Goal: Task Accomplishment & Management: Complete application form

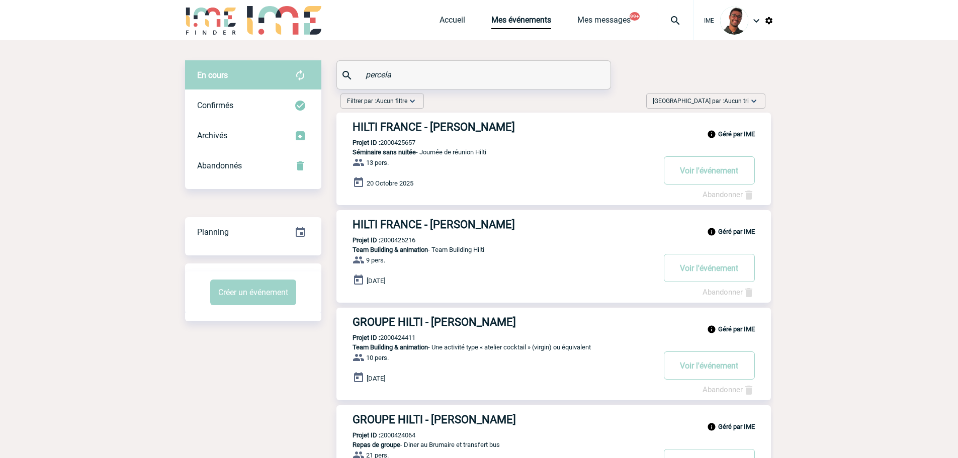
click at [230, 27] on img at bounding box center [211, 20] width 52 height 29
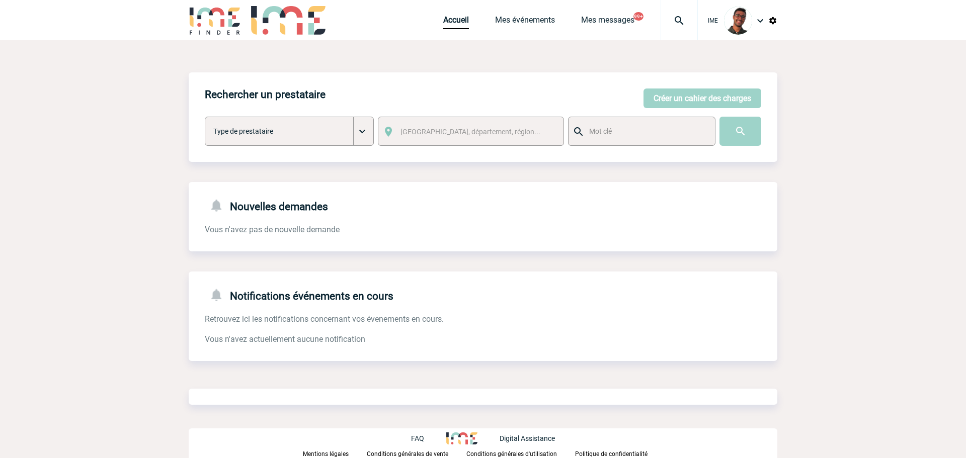
click at [726, 98] on button "Créer un cahier des charges" at bounding box center [702, 99] width 118 height 20
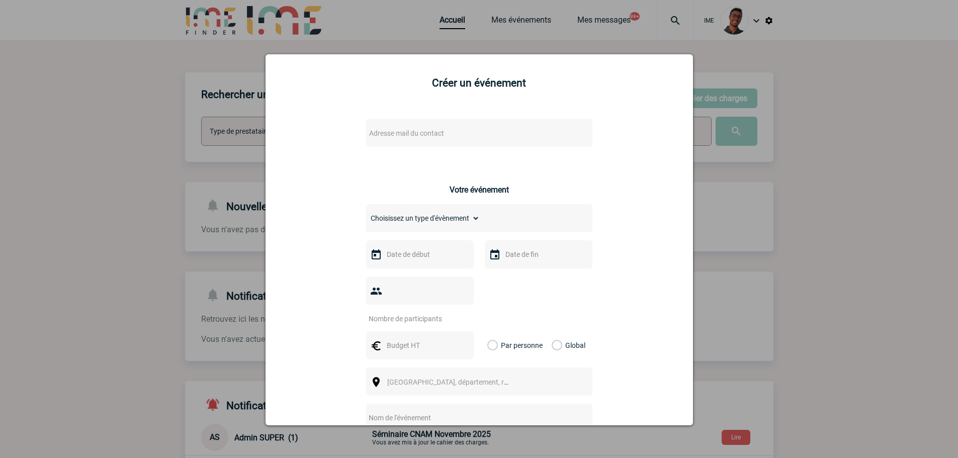
click at [412, 139] on span "Adresse mail du contact" at bounding box center [453, 133] width 176 height 14
type input "fatou"
click at [180, 210] on div at bounding box center [479, 229] width 958 height 458
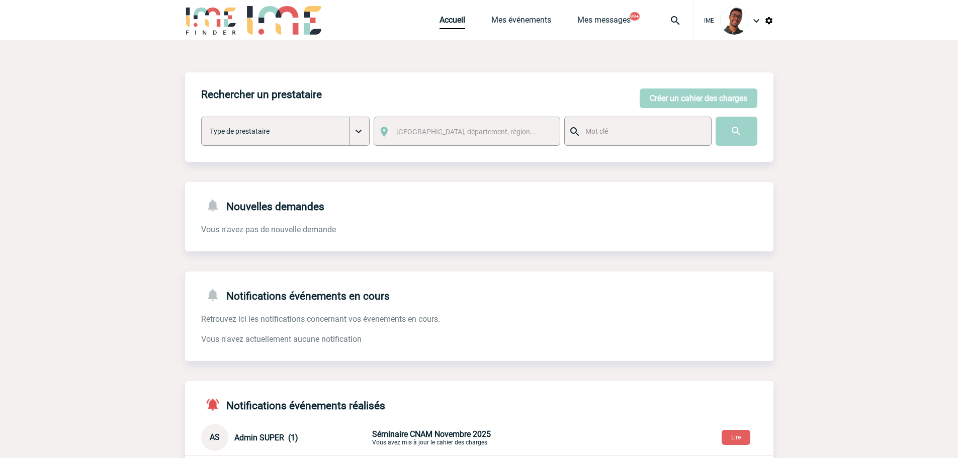
click at [738, 88] on div "Rechercher un prestataire Créer un cahier des charges Créer un cahier des charg…" at bounding box center [479, 117] width 589 height 90
click at [729, 103] on button "Créer un cahier des charges" at bounding box center [699, 99] width 118 height 20
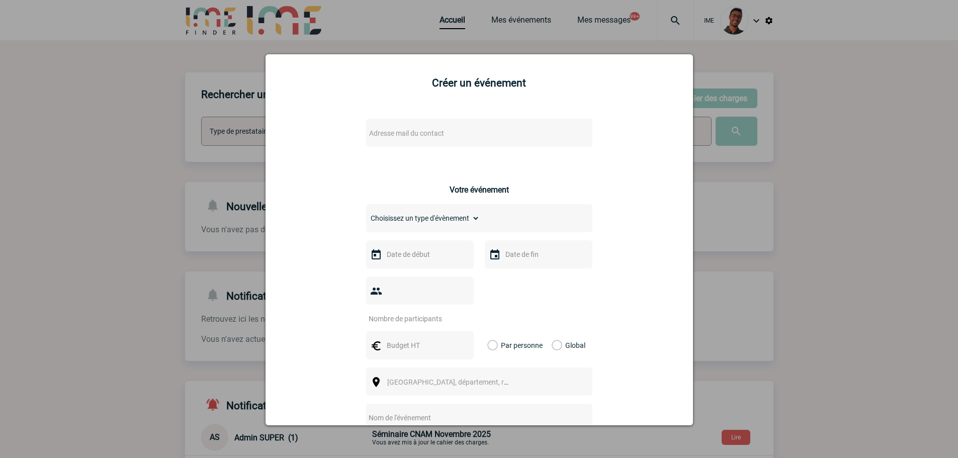
click at [412, 131] on span "Adresse mail du contact" at bounding box center [406, 133] width 75 height 8
type input "fatou"
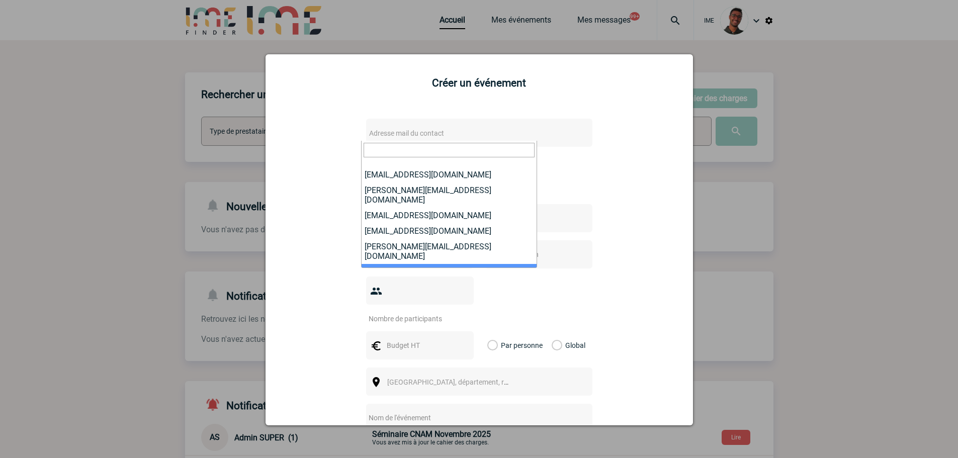
select select "123838"
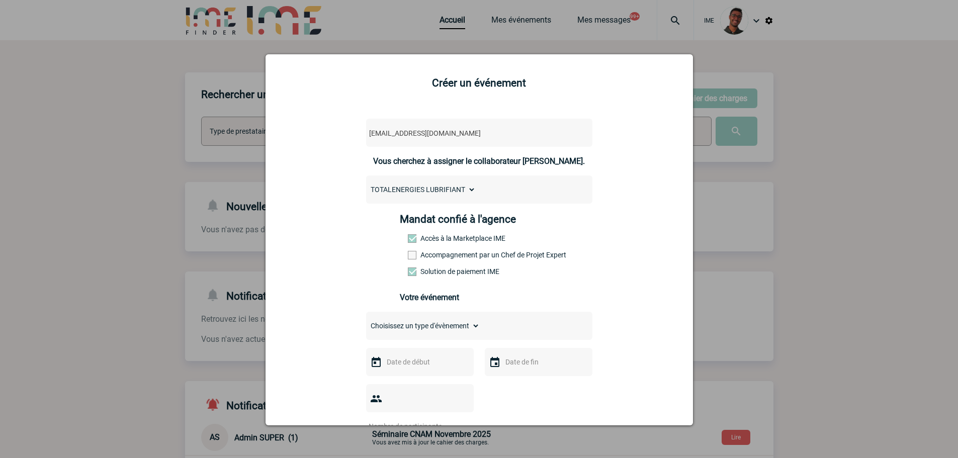
click at [172, 198] on div at bounding box center [479, 229] width 958 height 458
